Goal: Task Accomplishment & Management: Use online tool/utility

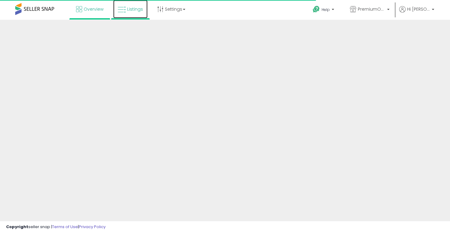
click at [140, 11] on span "Listings" at bounding box center [135, 9] width 16 height 6
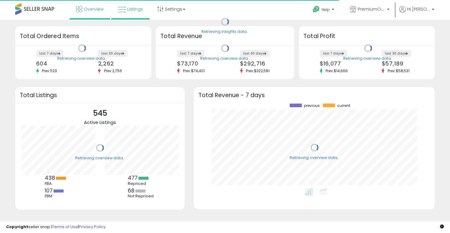
scroll to position [85, 229]
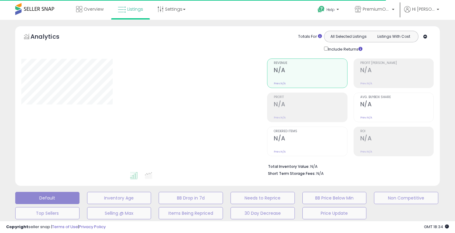
type input "**********"
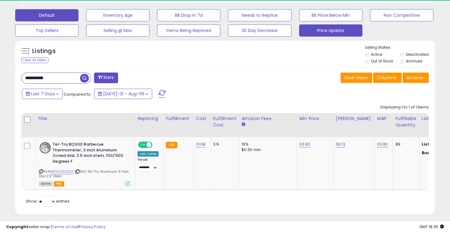
scroll to position [125, 243]
click at [149, 21] on button "Price Update" at bounding box center [117, 15] width 63 height 12
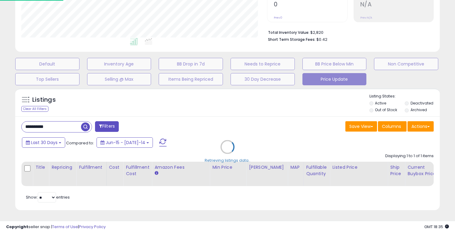
scroll to position [125, 246]
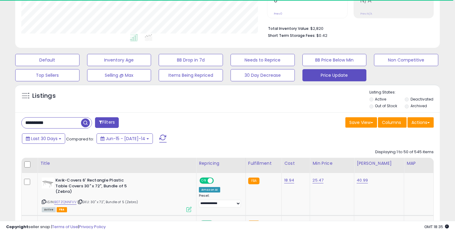
select select "**"
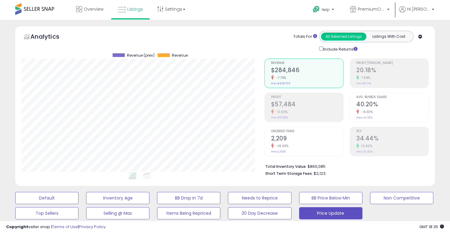
scroll to position [183, 0]
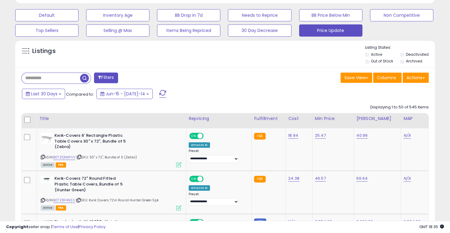
click at [413, 62] on label "Archived" at bounding box center [414, 60] width 16 height 5
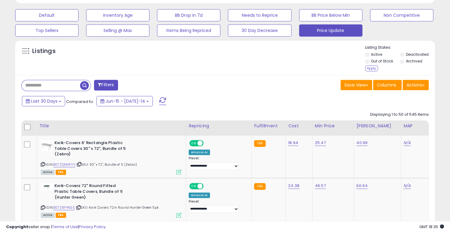
click at [416, 53] on label "Deactivated" at bounding box center [417, 54] width 23 height 5
click at [372, 67] on div "Apply" at bounding box center [371, 68] width 13 height 6
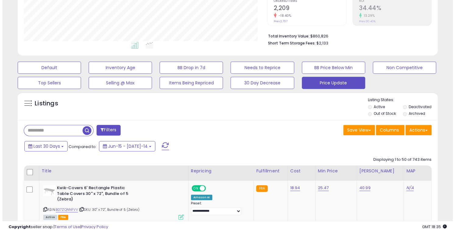
scroll to position [125, 243]
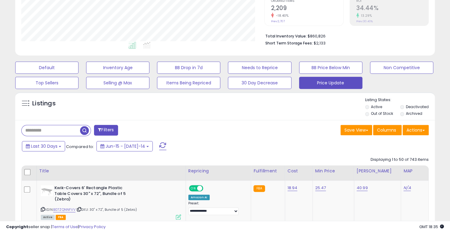
click at [64, 127] on input "text" at bounding box center [51, 130] width 58 height 11
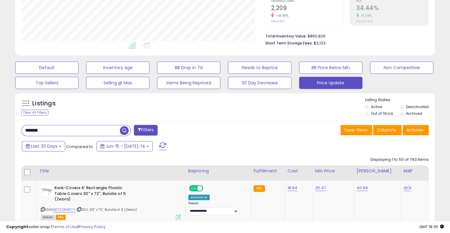
type input "*******"
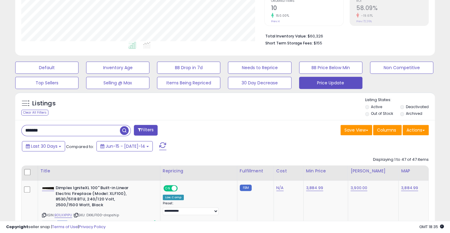
scroll to position [0, 0]
click at [425, 129] on button "Actions" at bounding box center [416, 130] width 26 height 10
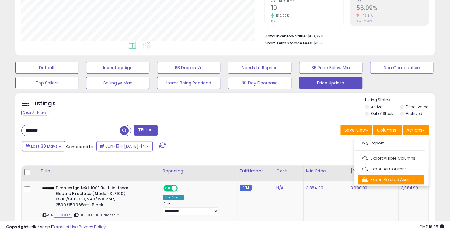
click at [379, 177] on link "Export Related Asins" at bounding box center [391, 179] width 67 height 9
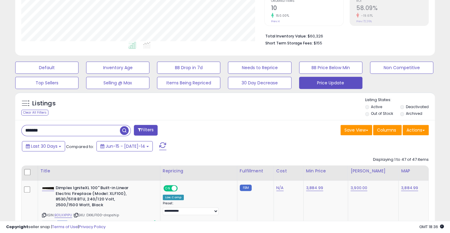
click at [418, 126] on button "Actions" at bounding box center [416, 130] width 26 height 10
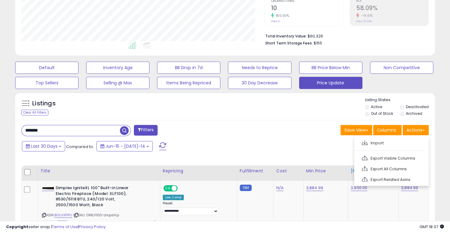
click at [387, 179] on link "Export Related Asins" at bounding box center [391, 179] width 67 height 9
